Goal: Find specific page/section: Find specific page/section

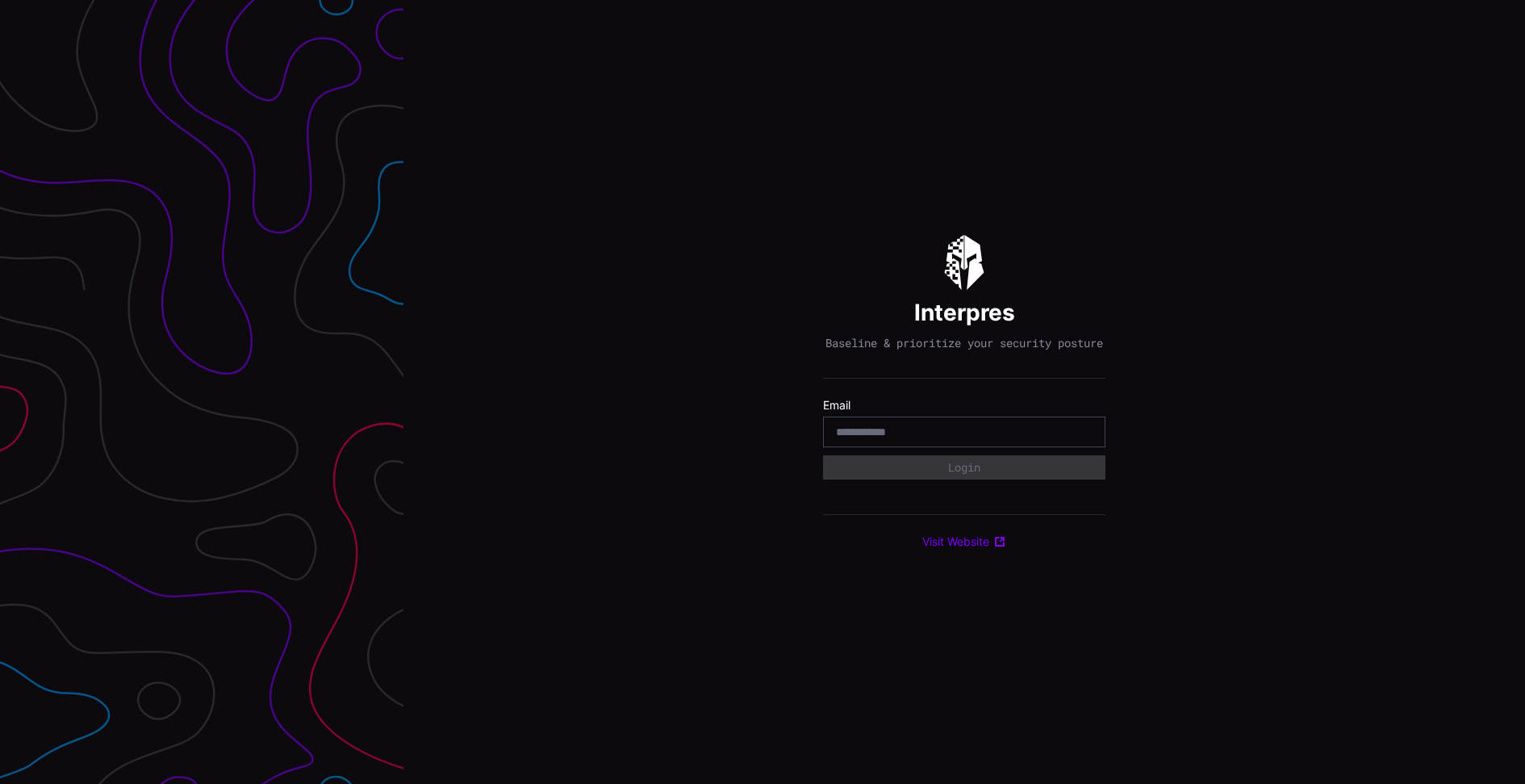
click at [894, 439] on input "email" at bounding box center [964, 431] width 256 height 15
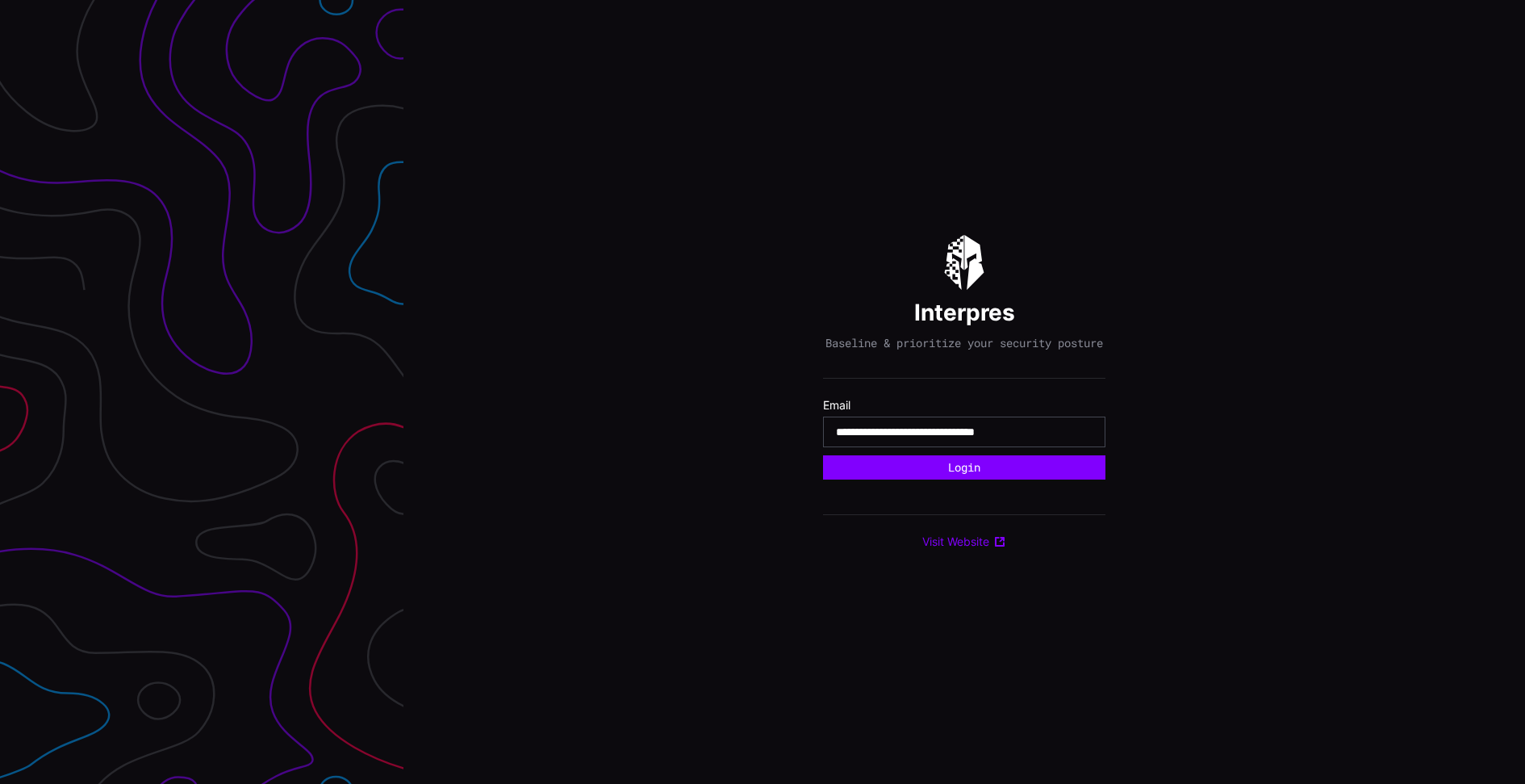
click at [962, 439] on input "**********" at bounding box center [964, 431] width 256 height 15
type input "**********"
click at [972, 479] on button "Login" at bounding box center [964, 467] width 283 height 24
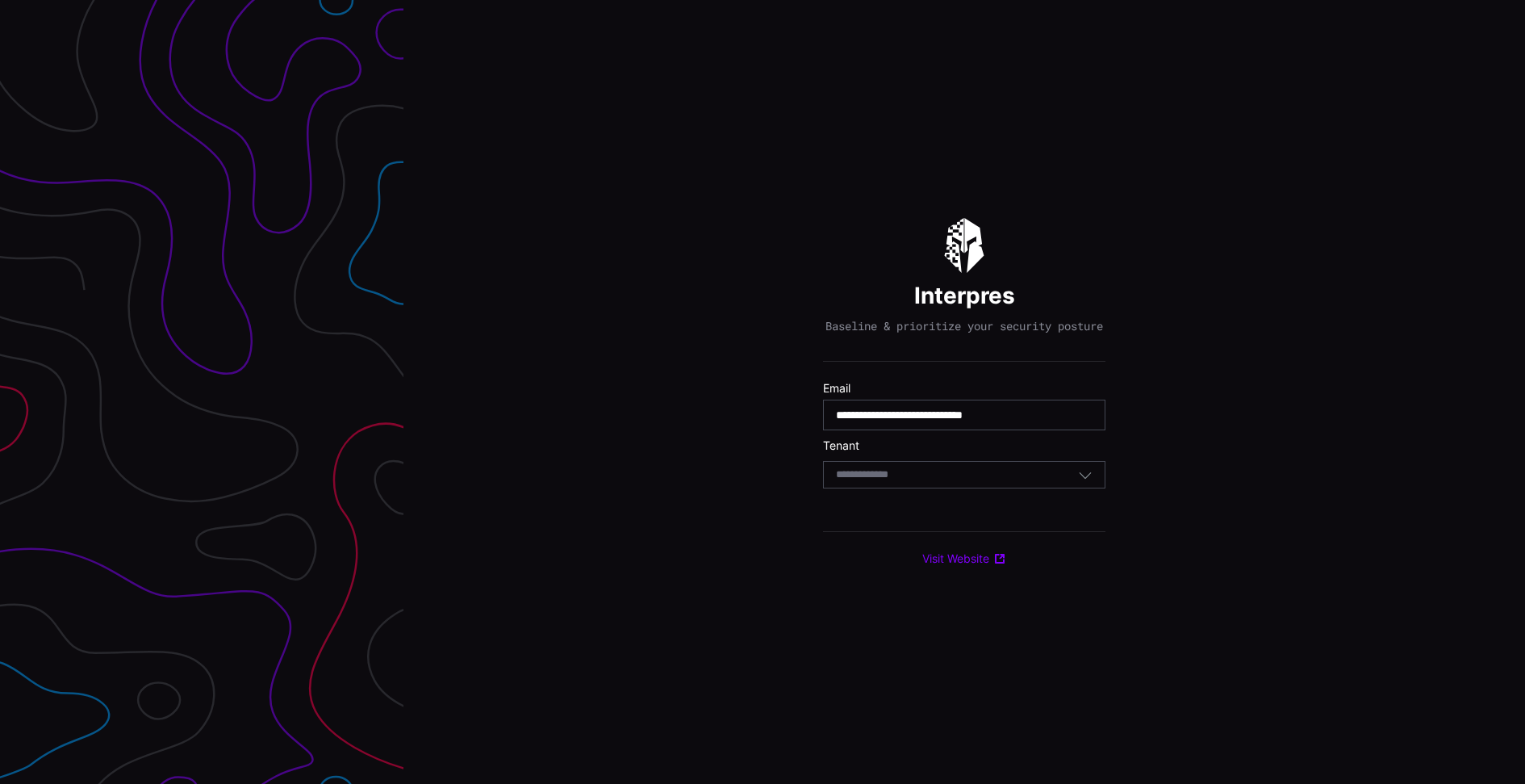
click at [914, 488] on div "Select Tenant" at bounding box center [964, 474] width 283 height 27
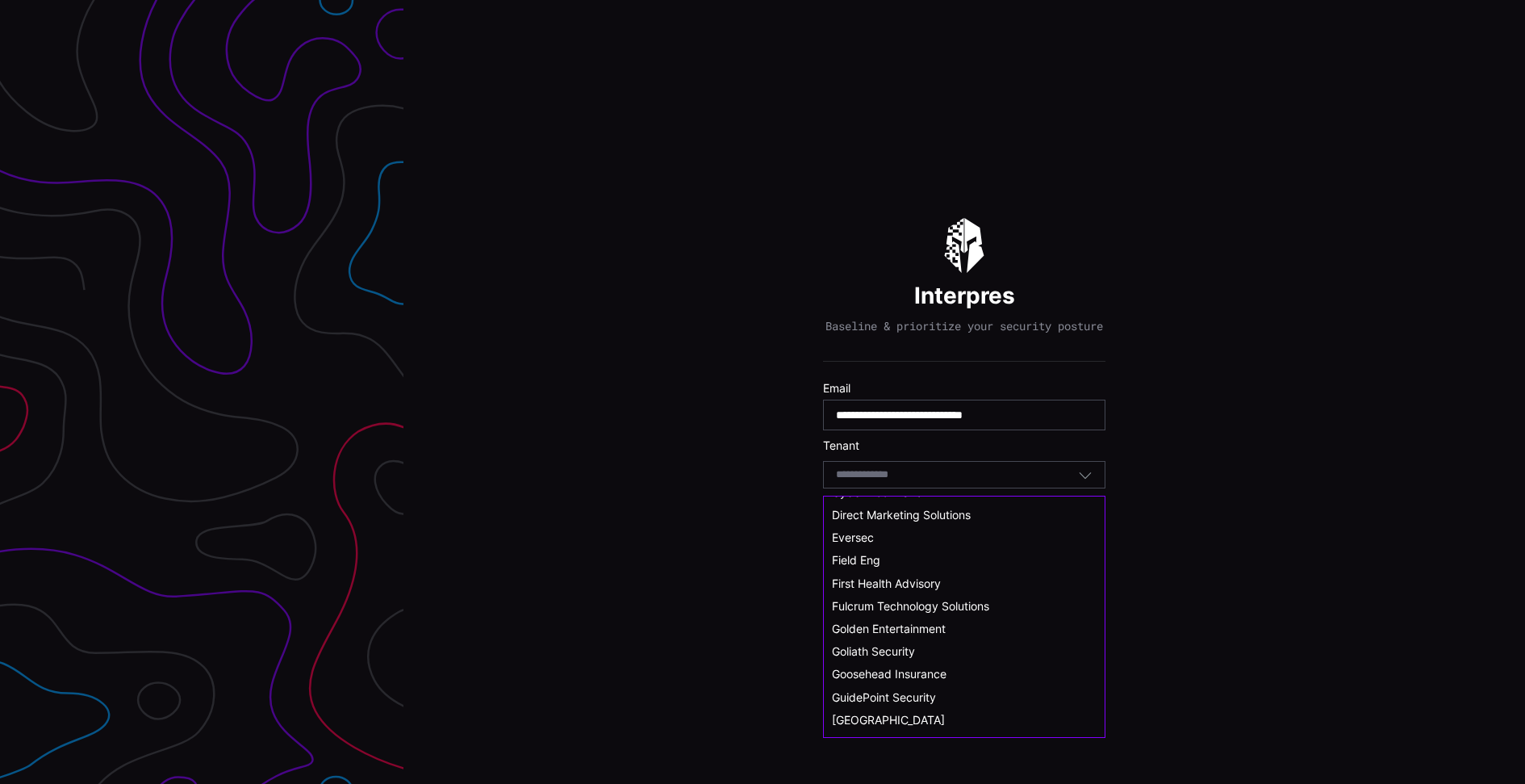
scroll to position [122, 0]
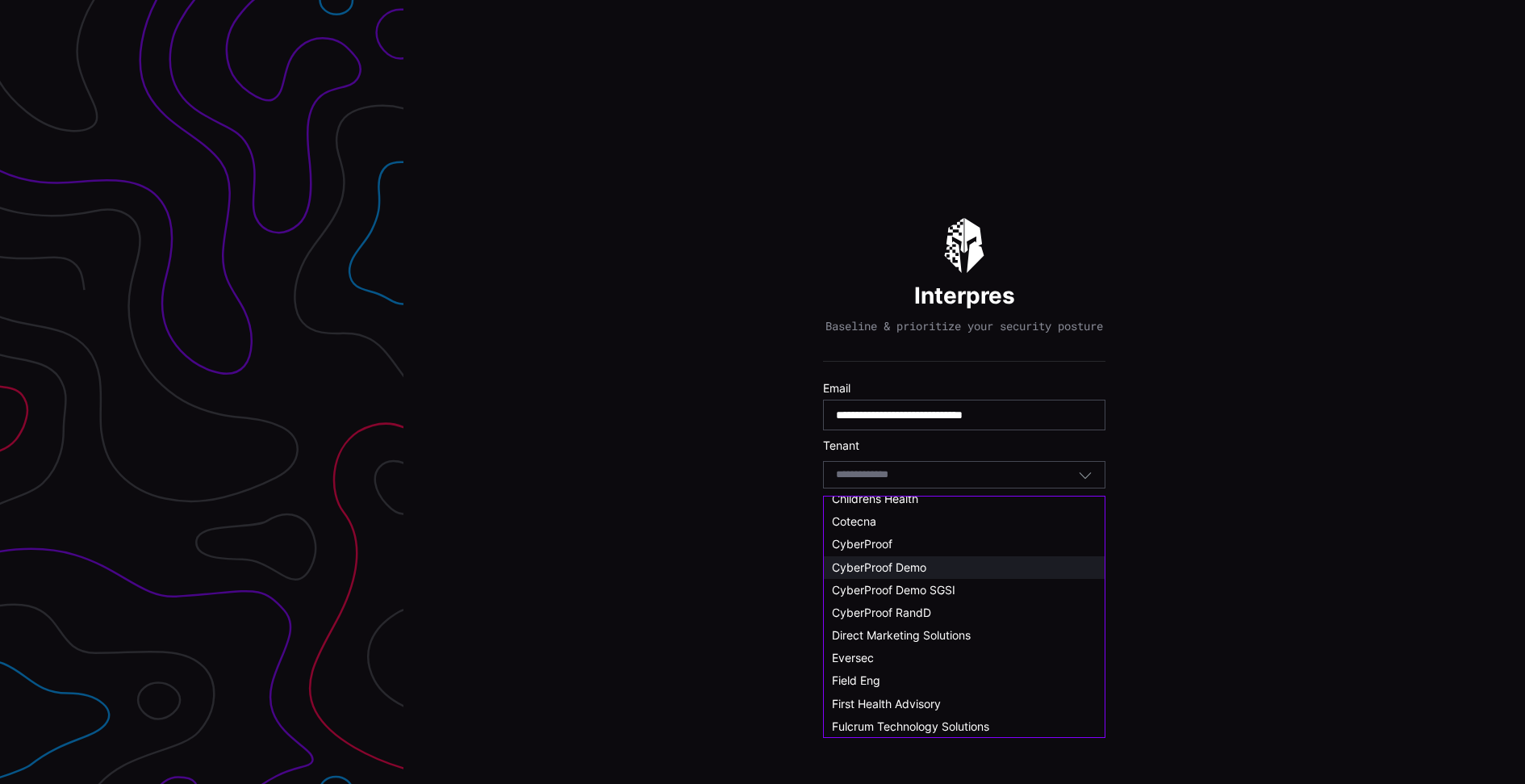
click at [932, 560] on div "CyberProof Demo" at bounding box center [964, 567] width 265 height 15
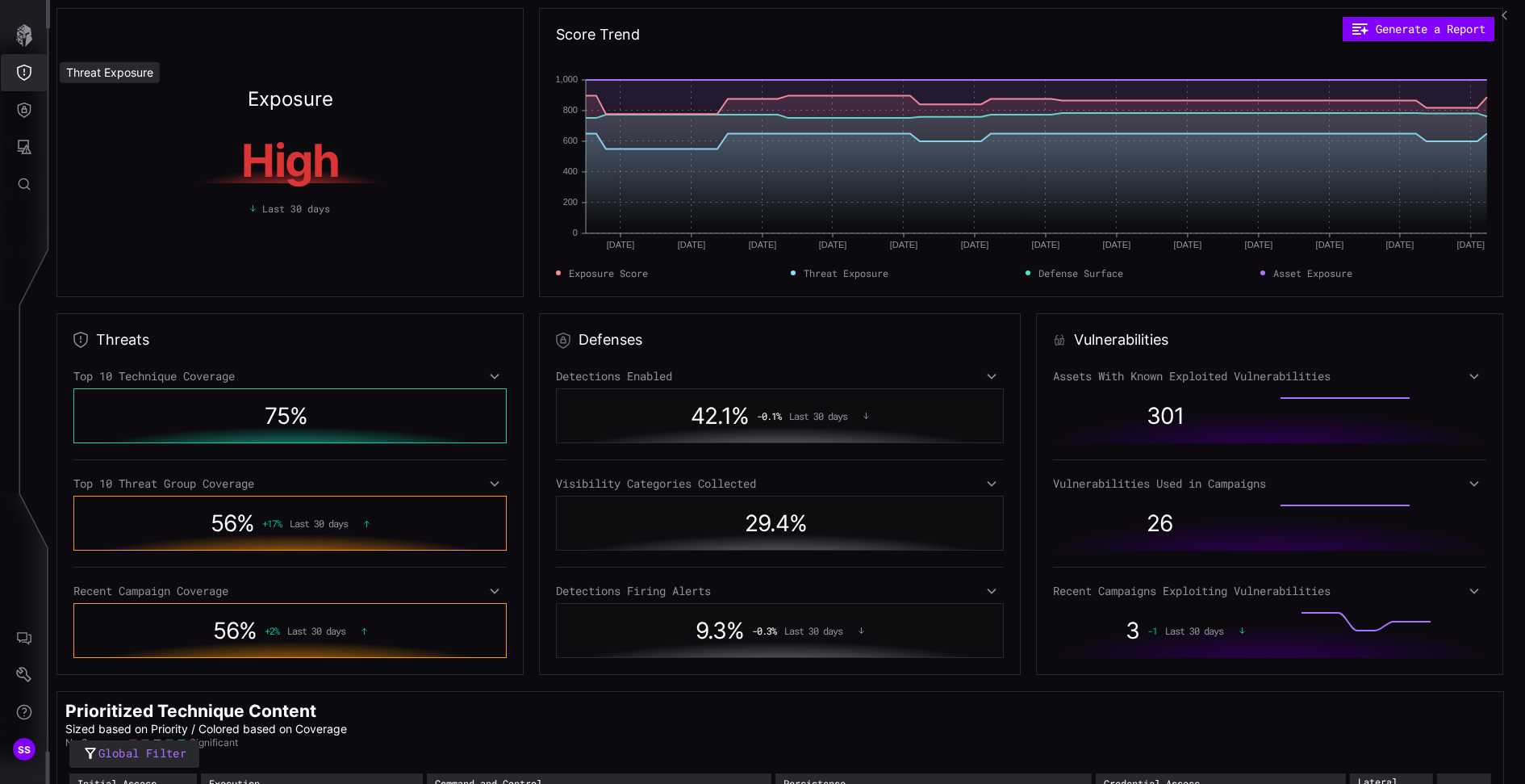
click at [27, 76] on icon "Threat Exposure" at bounding box center [24, 72] width 17 height 17
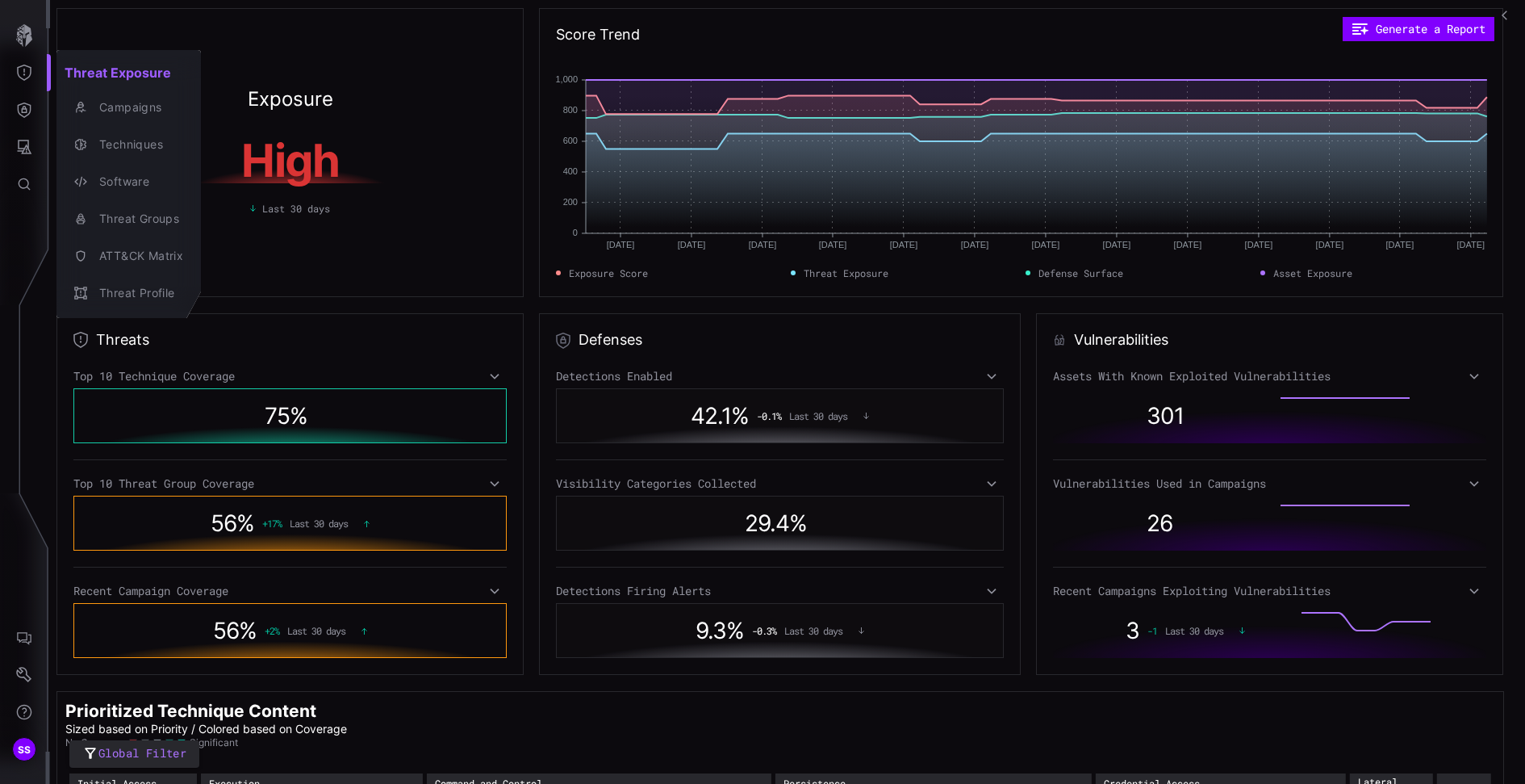
click at [22, 137] on div at bounding box center [762, 392] width 1525 height 784
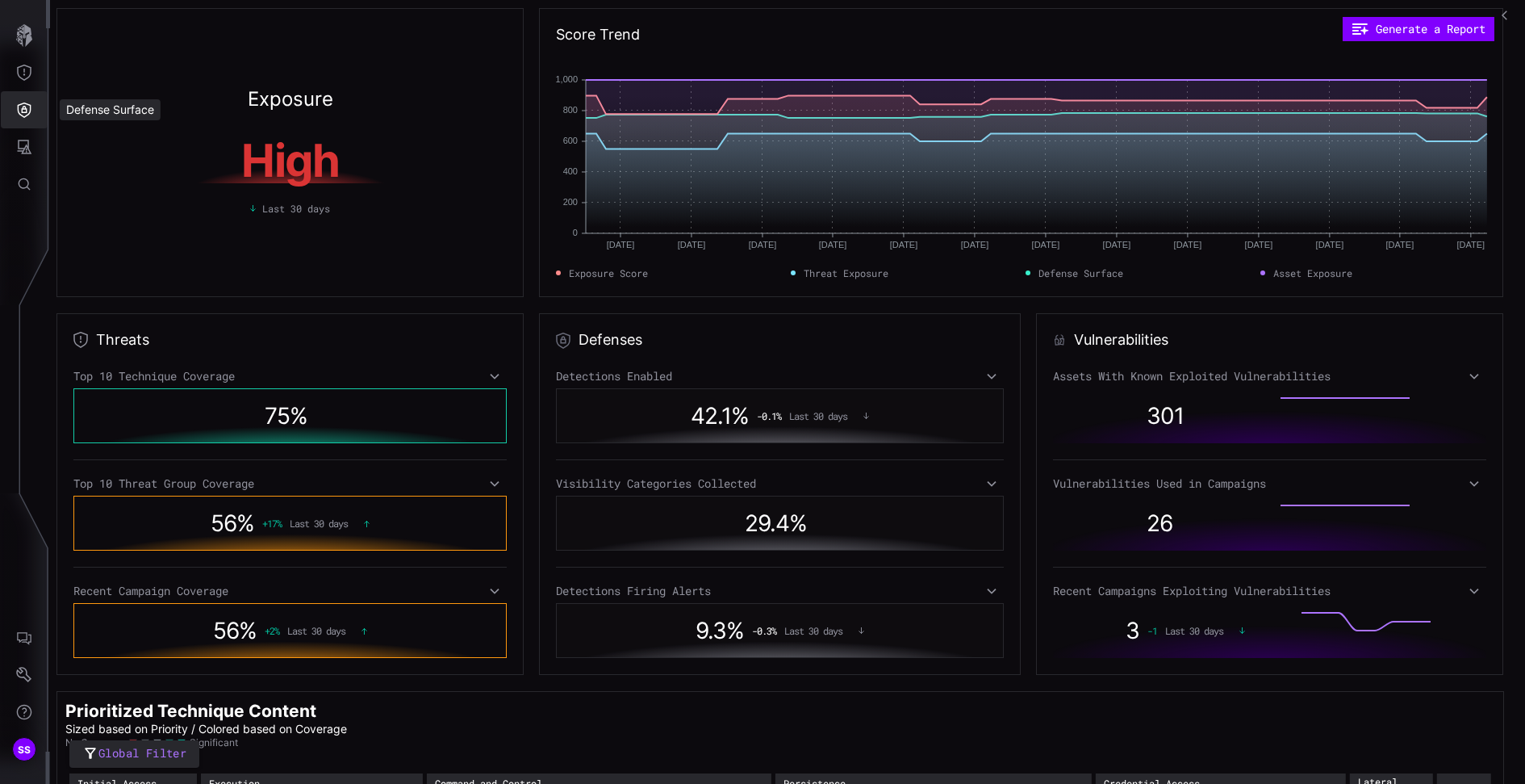
click at [23, 109] on icon "Defense Surface" at bounding box center [24, 109] width 17 height 17
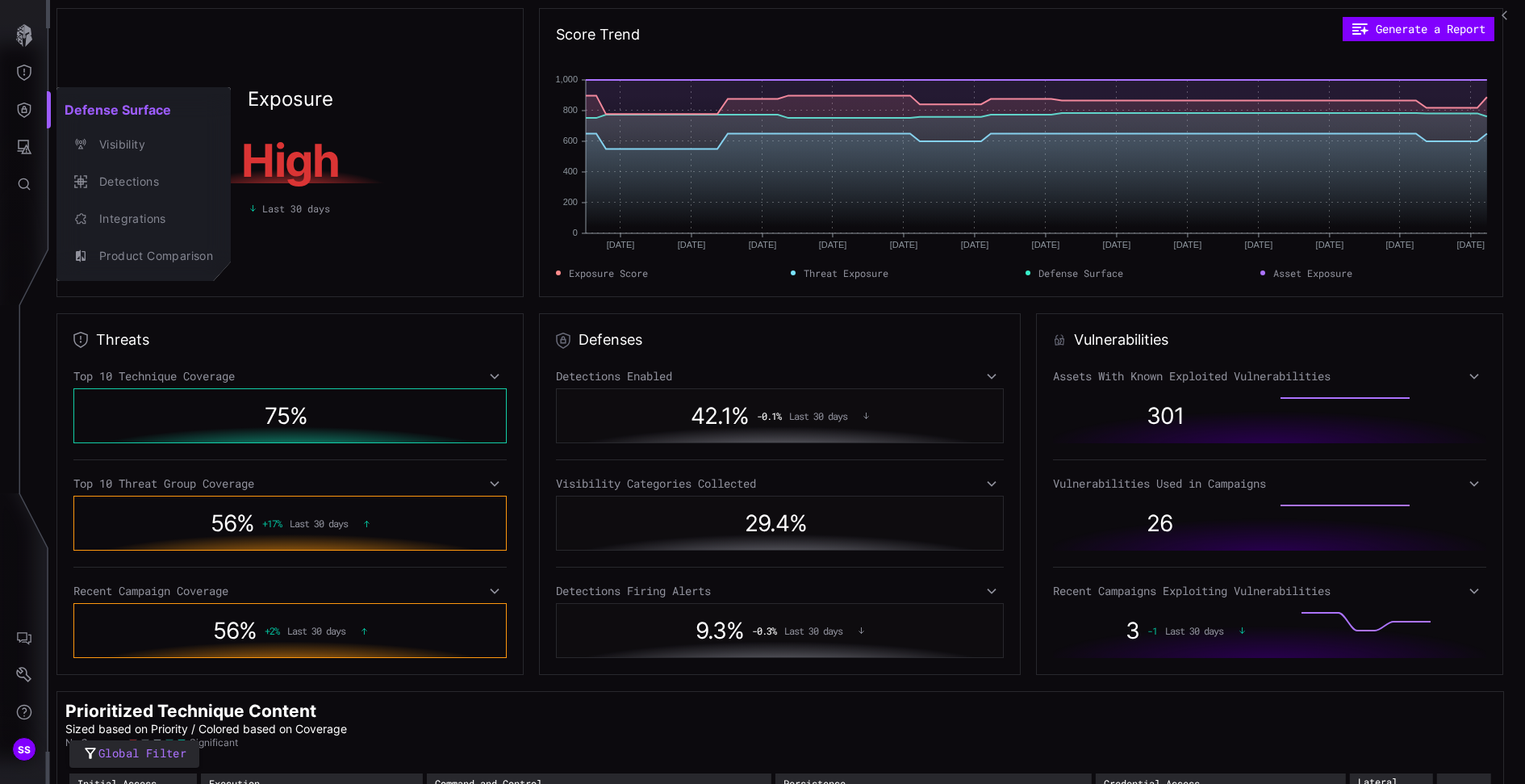
click at [30, 40] on div at bounding box center [762, 392] width 1525 height 784
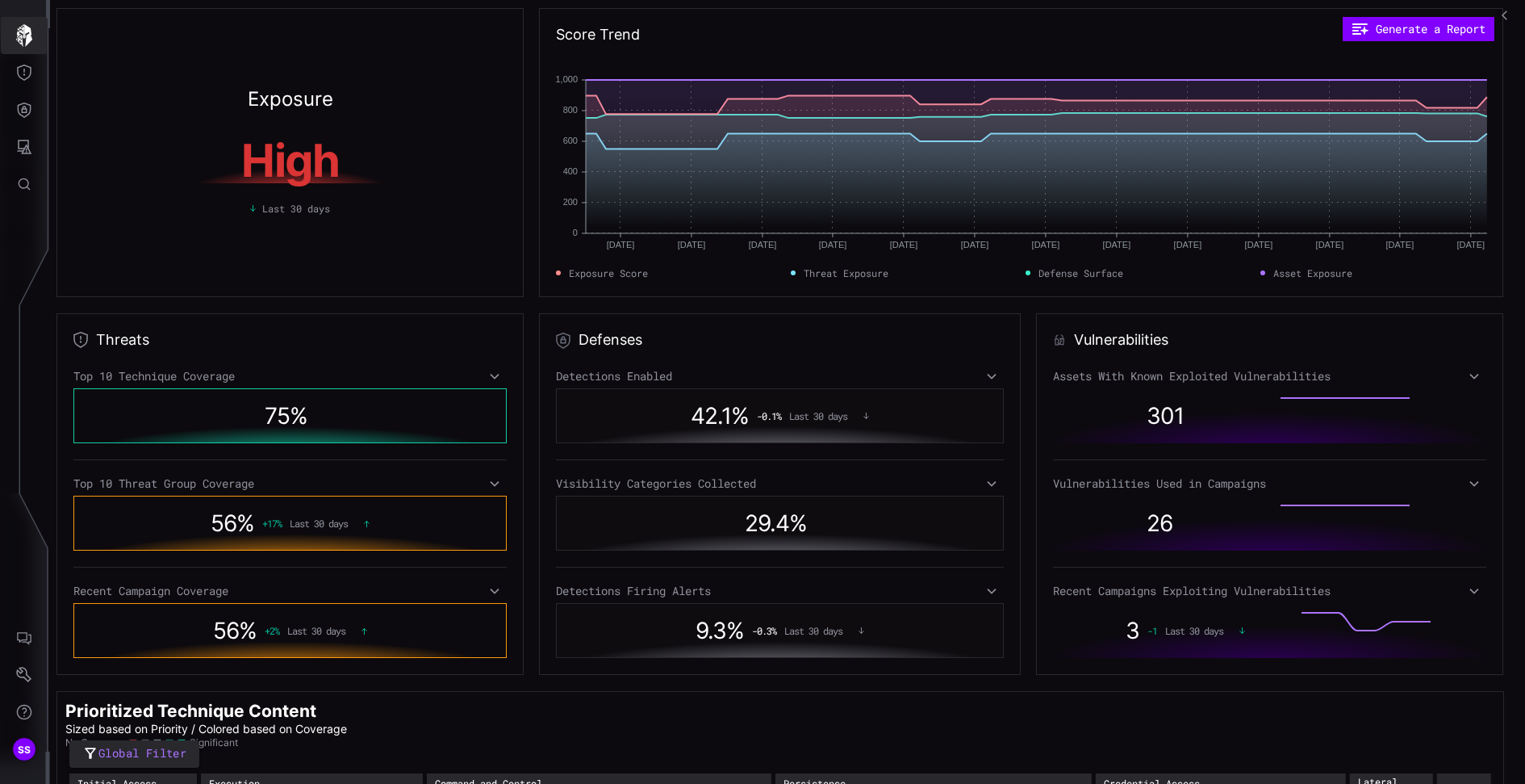
click at [23, 38] on icon "button" at bounding box center [23, 35] width 22 height 22
click at [25, 145] on icon "Attack Surface" at bounding box center [24, 147] width 17 height 17
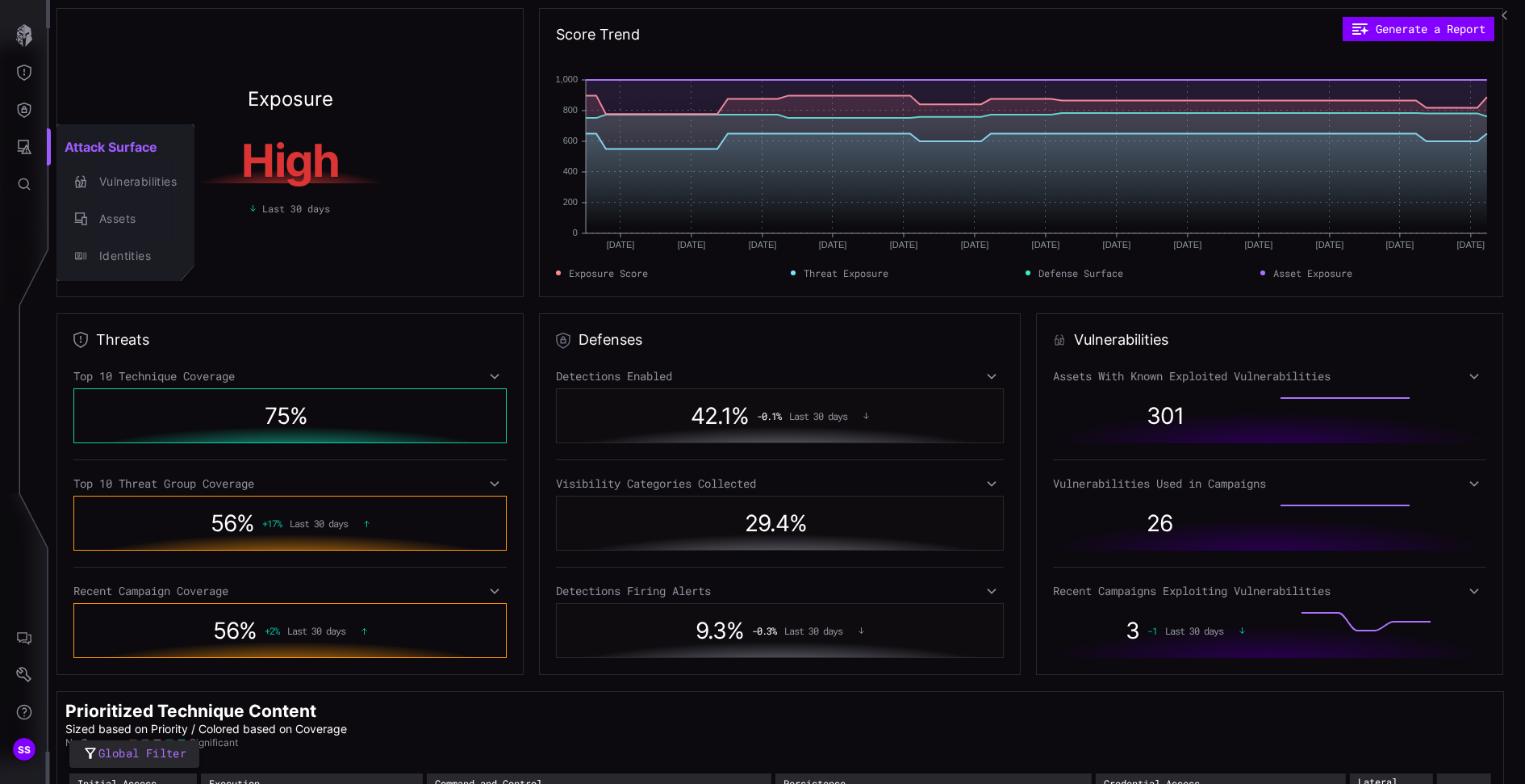
click at [25, 71] on div at bounding box center [762, 392] width 1525 height 784
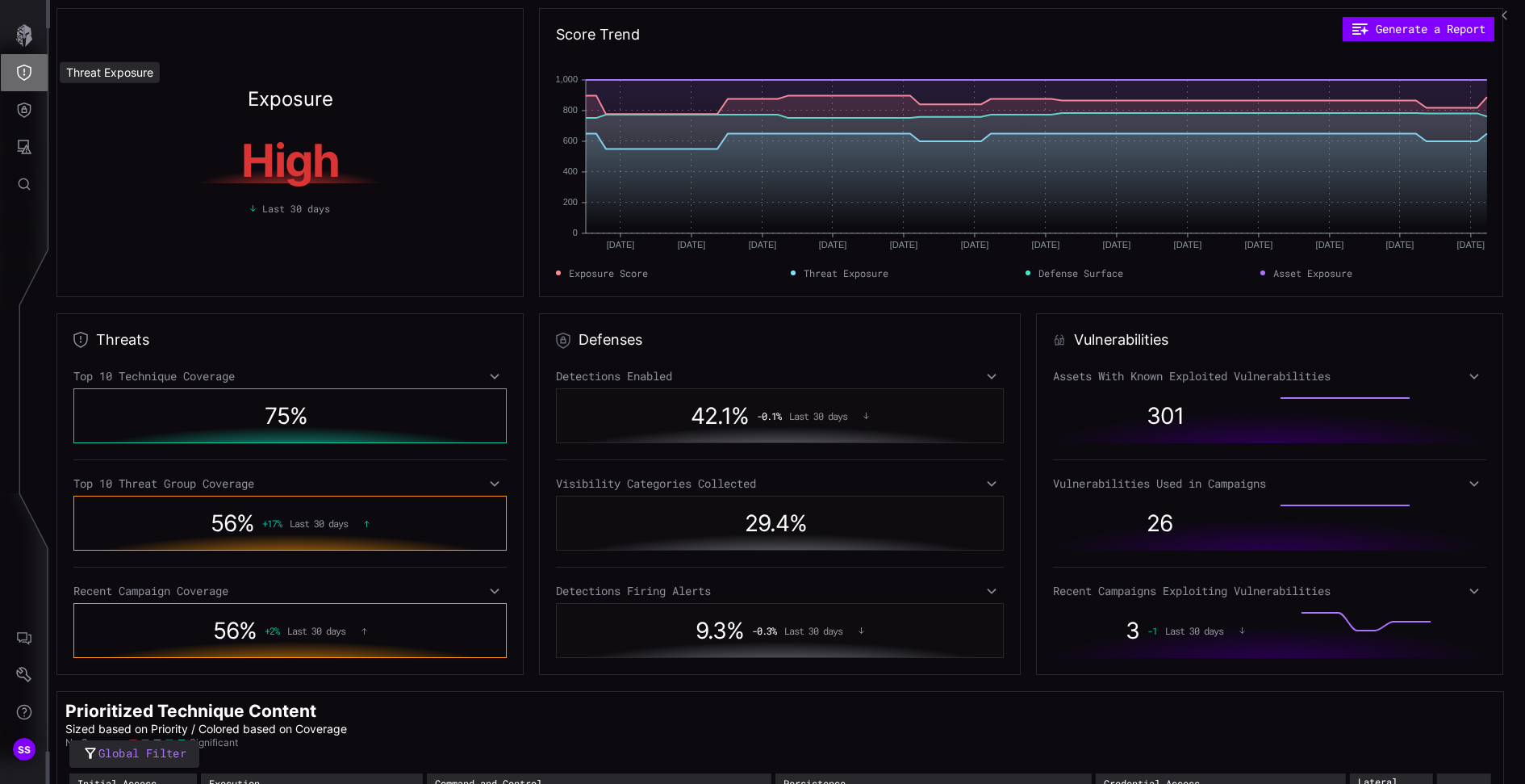
click at [28, 72] on icon "Threat Exposure" at bounding box center [24, 72] width 17 height 17
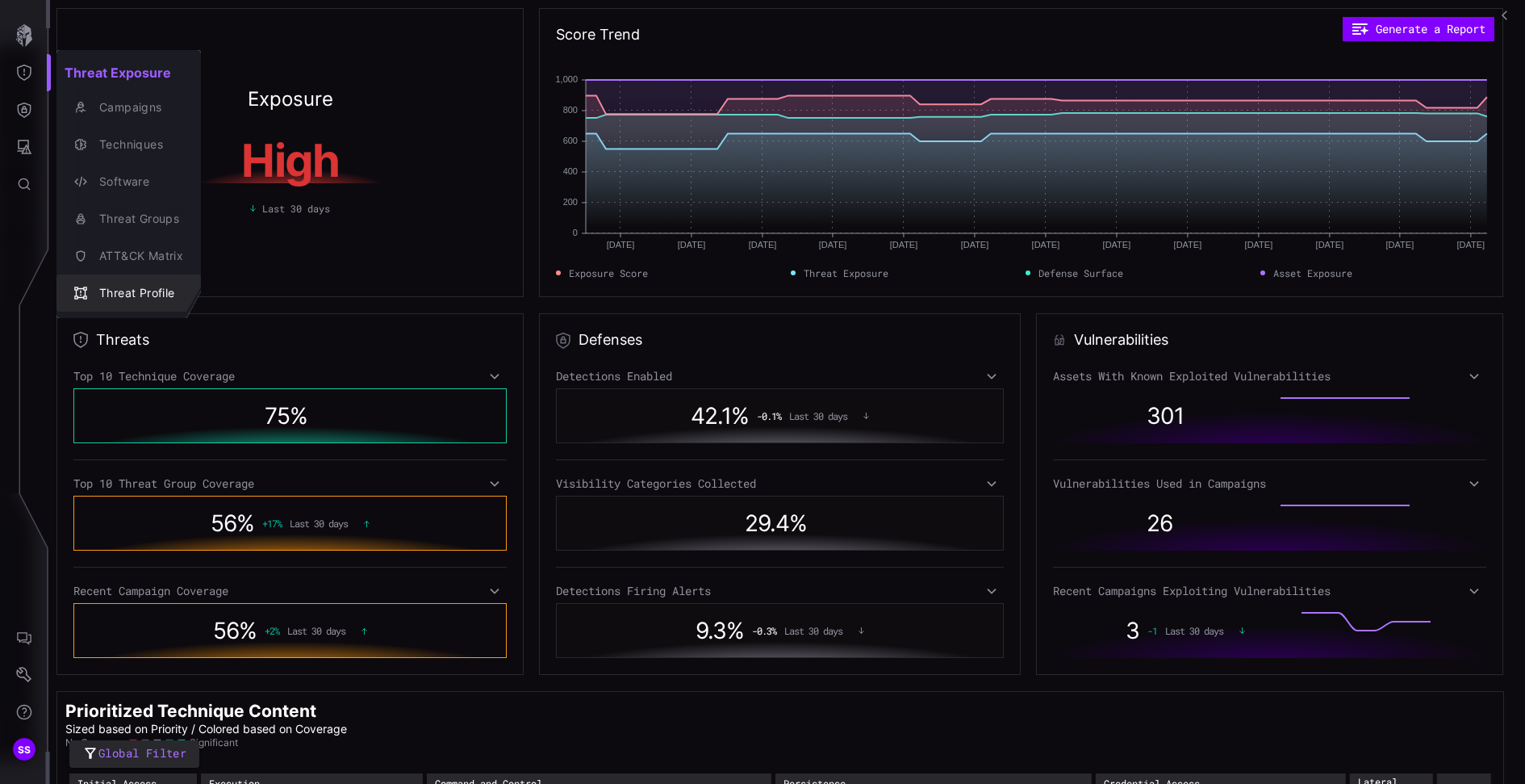
click at [146, 278] on button "Threat Profile" at bounding box center [129, 293] width 145 height 37
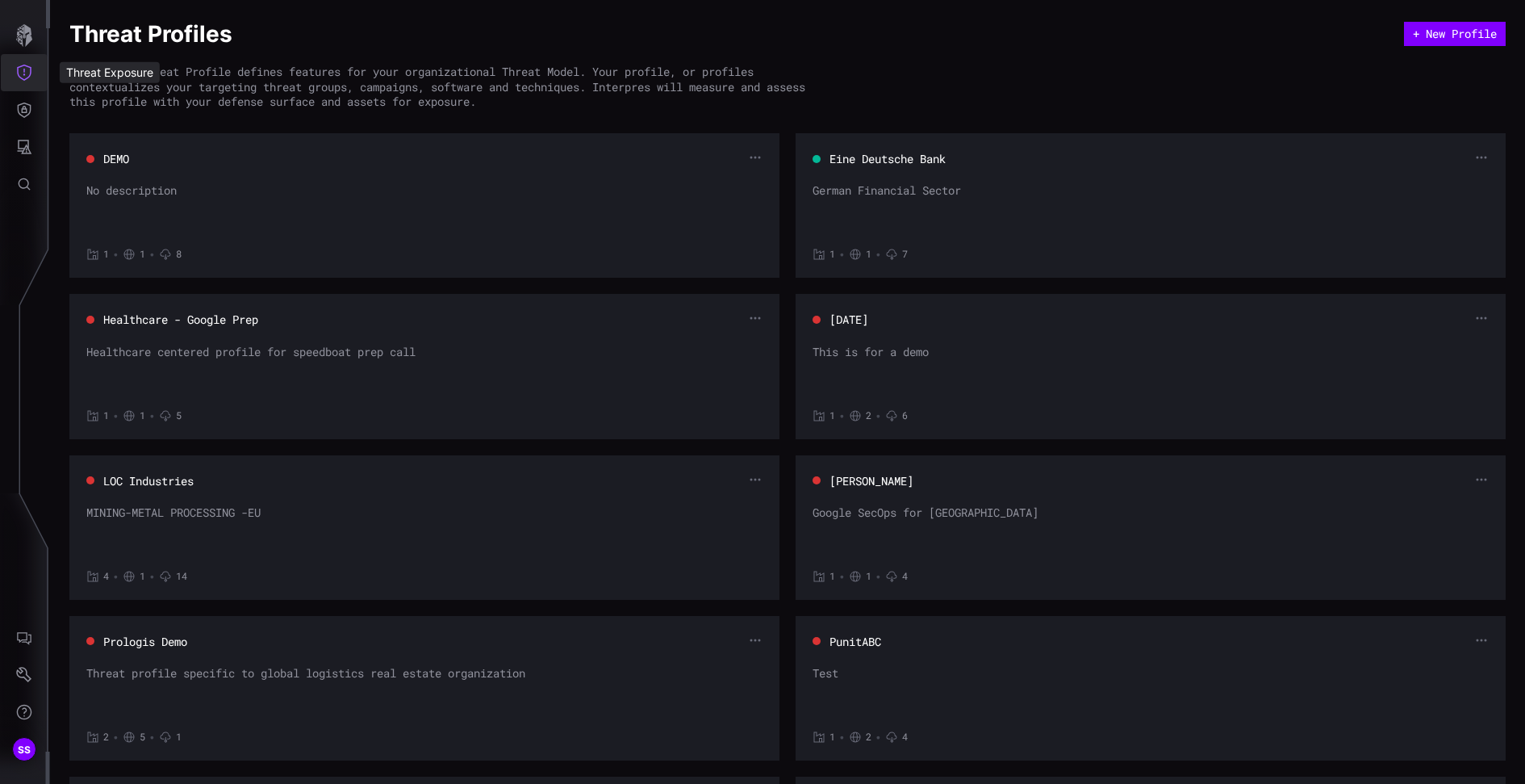
click at [27, 75] on icon "Threat Exposure" at bounding box center [24, 72] width 17 height 17
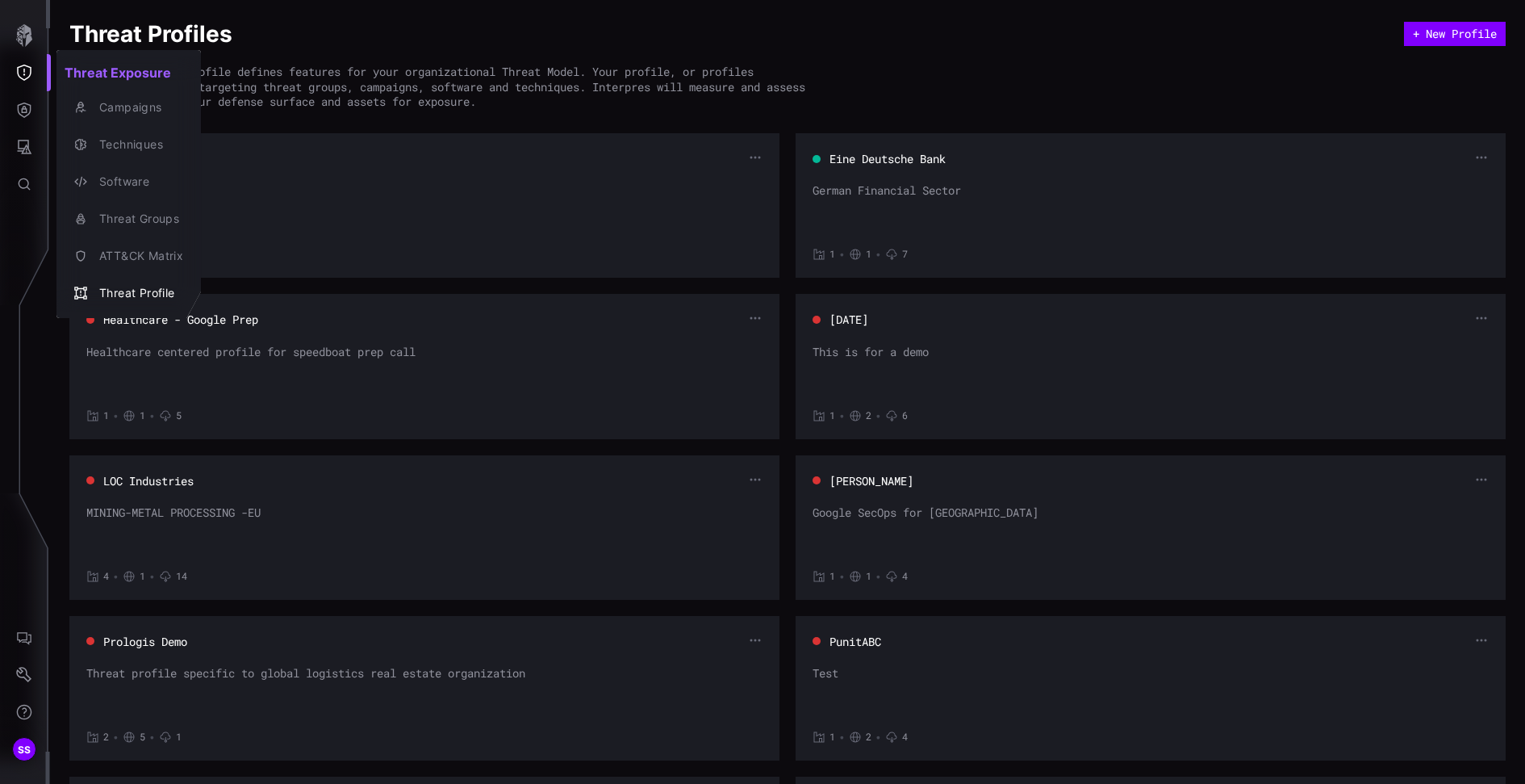
click at [29, 111] on div at bounding box center [762, 392] width 1525 height 784
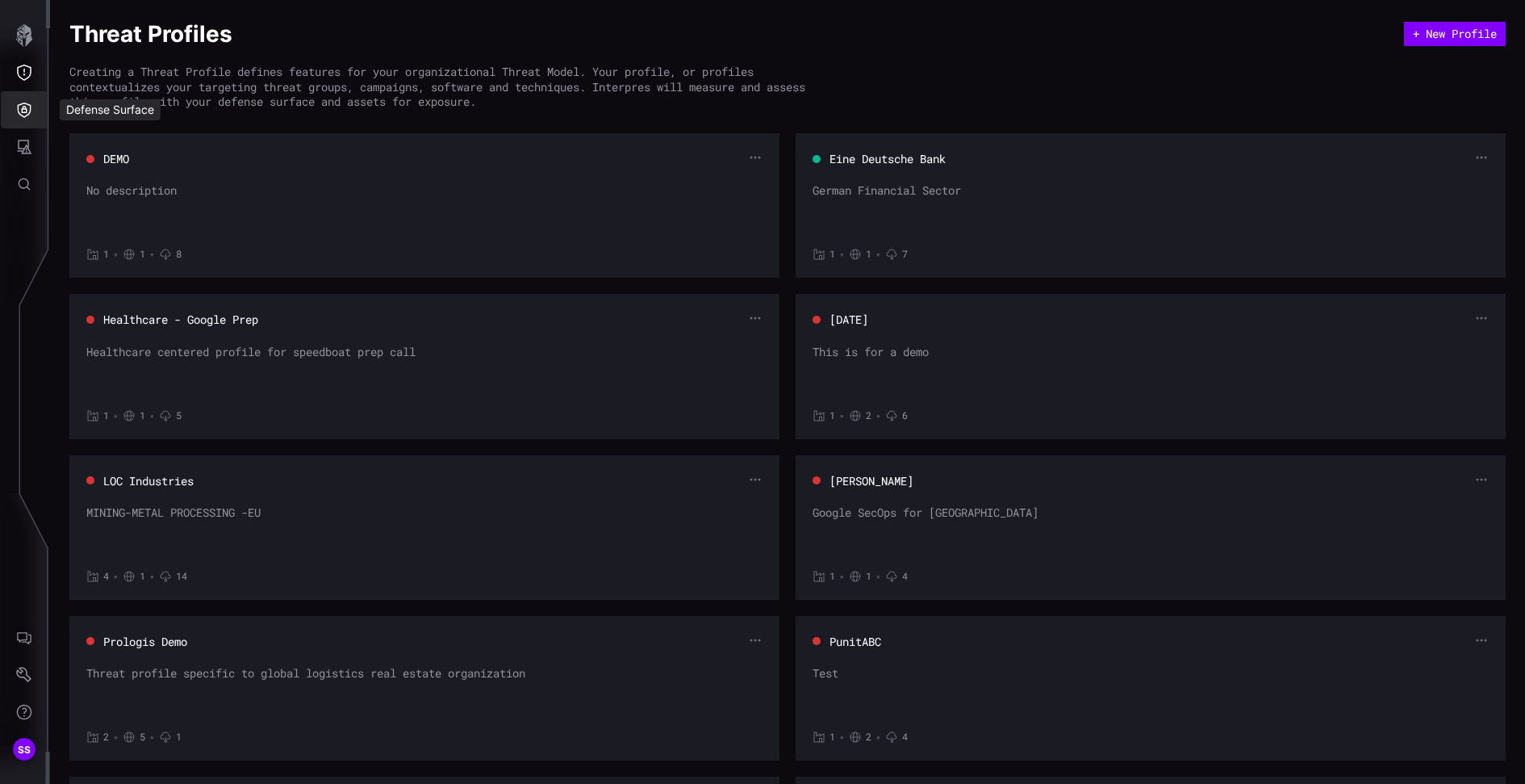
click at [22, 111] on icon "Defense Surface" at bounding box center [24, 110] width 14 height 16
click at [22, 119] on div at bounding box center [762, 392] width 1525 height 784
click at [32, 110] on button "Defense Surface" at bounding box center [24, 109] width 47 height 37
click at [22, 49] on div at bounding box center [762, 392] width 1525 height 784
click at [25, 44] on icon "button" at bounding box center [24, 35] width 17 height 22
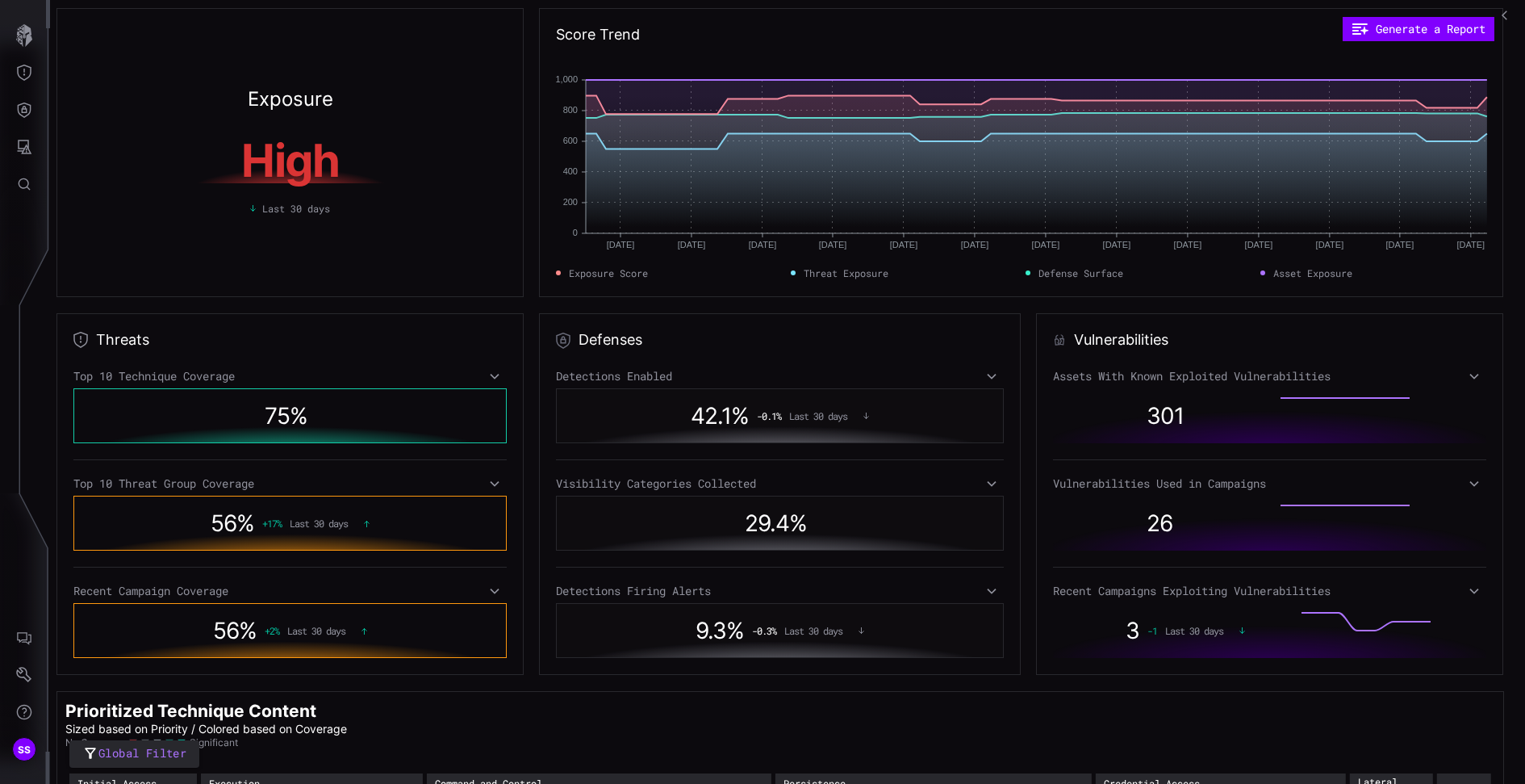
scroll to position [222, 0]
